Goal: Task Accomplishment & Management: Use online tool/utility

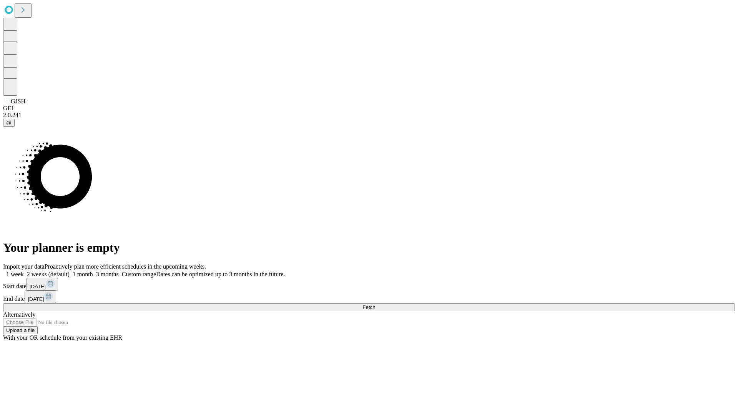
click at [375, 304] on span "Fetch" at bounding box center [369, 307] width 13 height 6
